Goal: Information Seeking & Learning: Check status

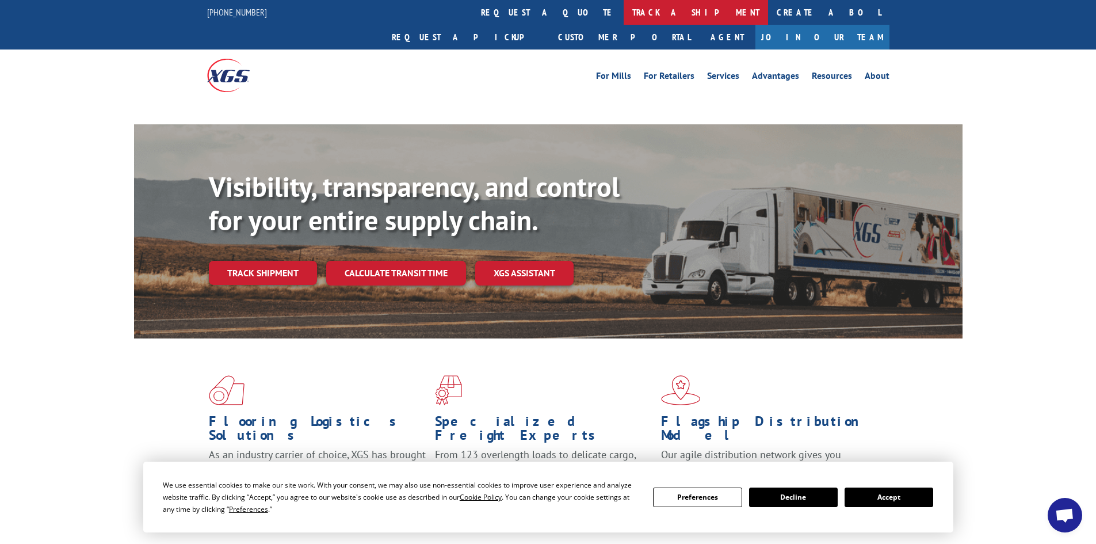
click at [624, 18] on link "track a shipment" at bounding box center [696, 12] width 144 height 25
click at [624, 17] on link "track a shipment" at bounding box center [696, 12] width 144 height 25
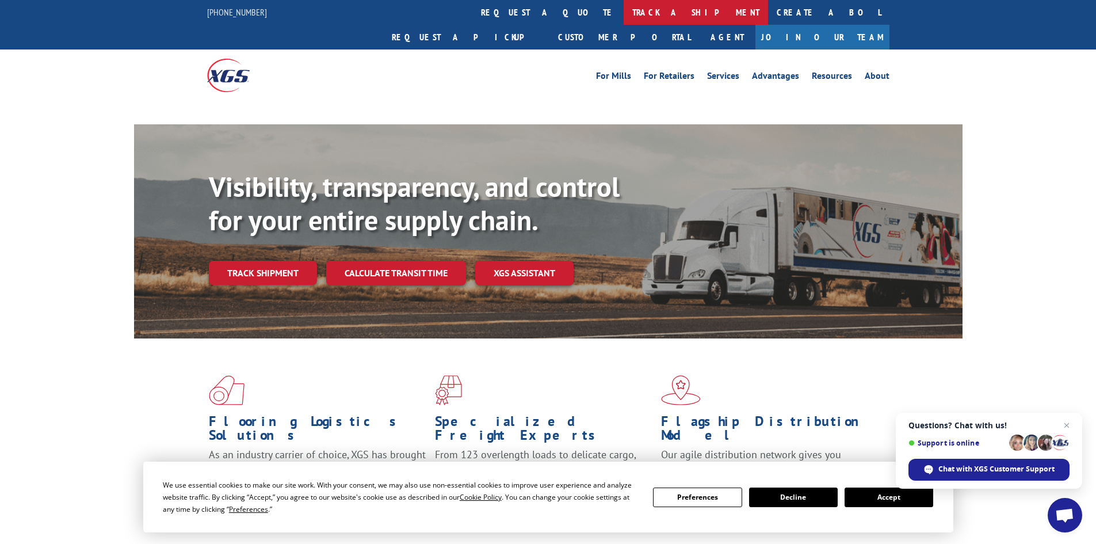
click at [624, 17] on link "track a shipment" at bounding box center [696, 12] width 144 height 25
click at [624, 16] on link "track a shipment" at bounding box center [696, 12] width 144 height 25
click at [1068, 421] on span "Close chat" at bounding box center [1067, 425] width 14 height 14
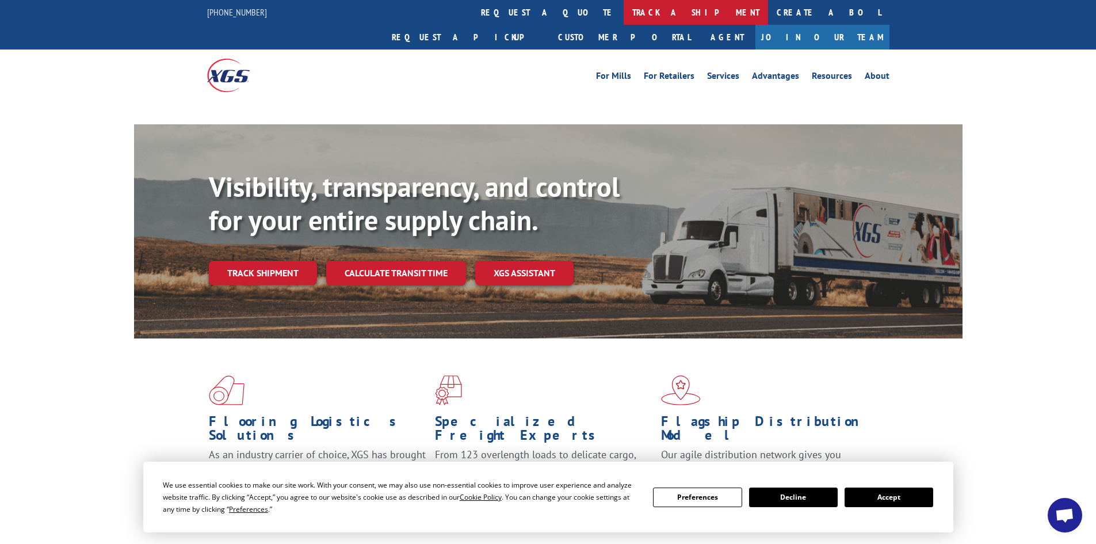
click at [624, 16] on link "track a shipment" at bounding box center [696, 12] width 144 height 25
click at [624, 13] on link "track a shipment" at bounding box center [696, 12] width 144 height 25
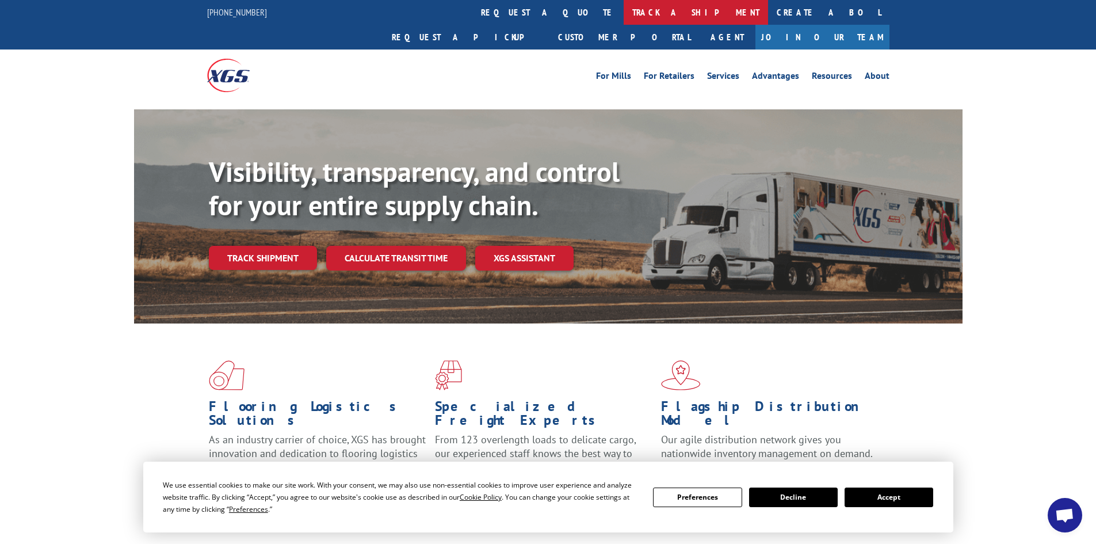
click at [624, 8] on link "track a shipment" at bounding box center [696, 12] width 144 height 25
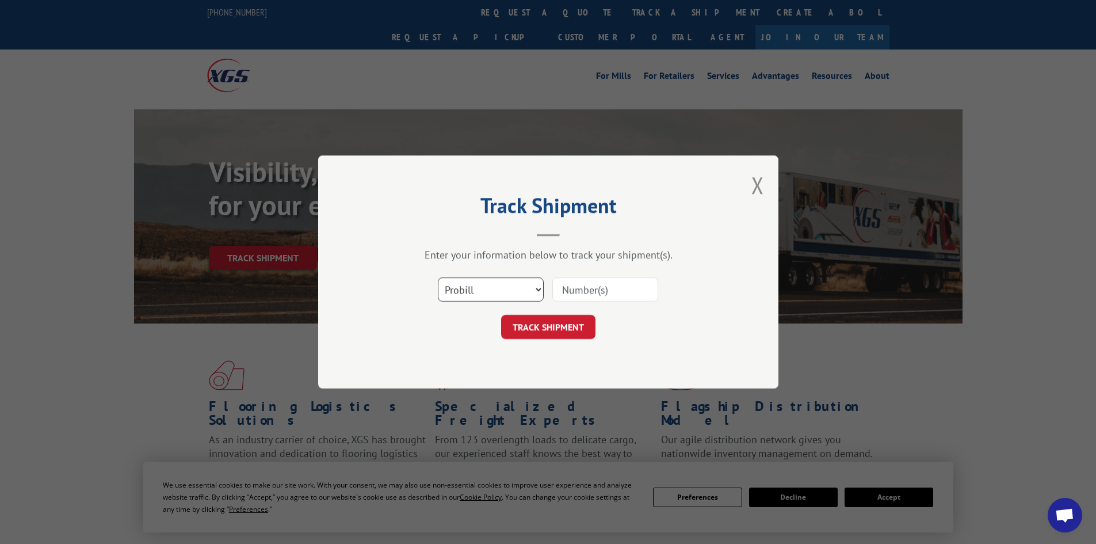
click at [499, 299] on select "Select category... Probill BOL PO" at bounding box center [491, 289] width 106 height 24
select select "bol"
click at [438, 277] on select "Select category... Probill BOL PO" at bounding box center [491, 289] width 106 height 24
click at [597, 293] on input at bounding box center [605, 289] width 106 height 24
paste input "5320763"
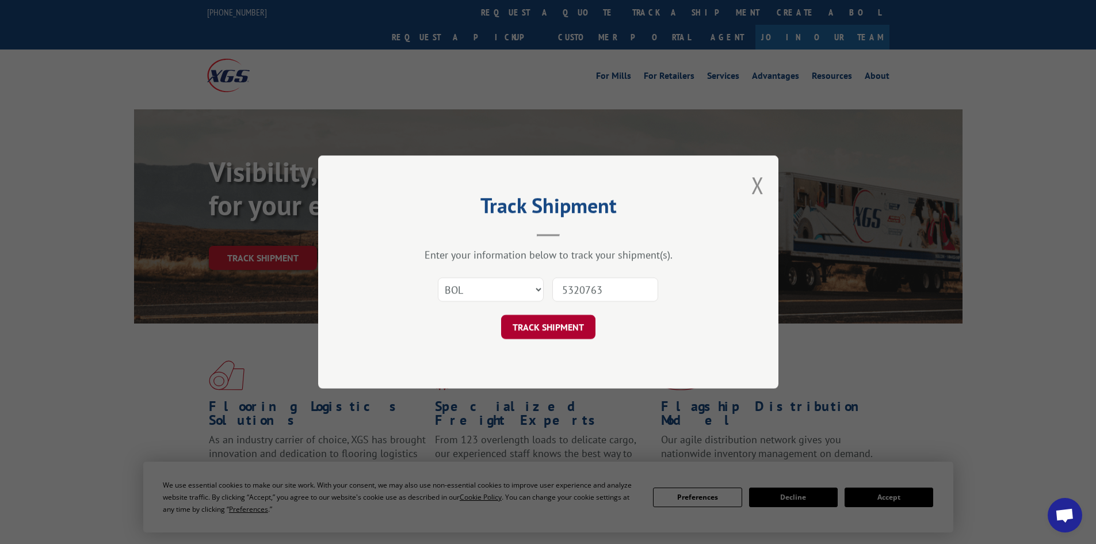
type input "5320763"
click at [563, 337] on button "TRACK SHIPMENT" at bounding box center [548, 327] width 94 height 24
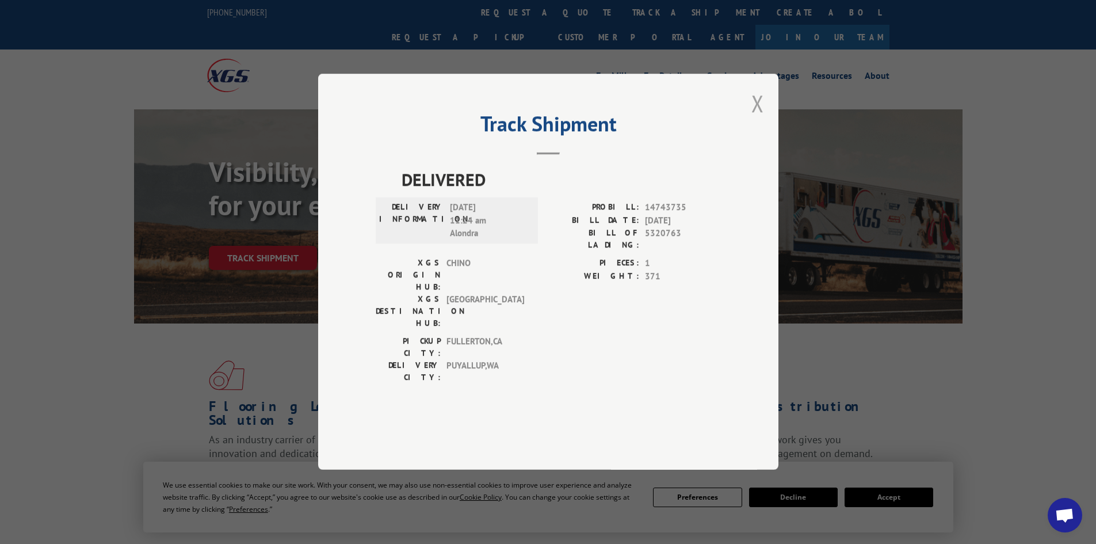
click at [761, 119] on button "Close modal" at bounding box center [757, 103] width 13 height 30
